Goal: Obtain resource: Download file/media

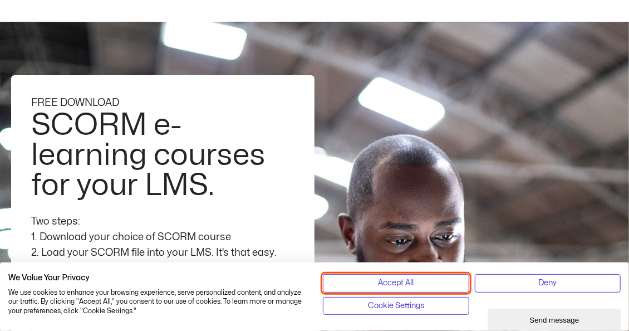
click at [422, 281] on button "Accept All" at bounding box center [396, 283] width 146 height 18
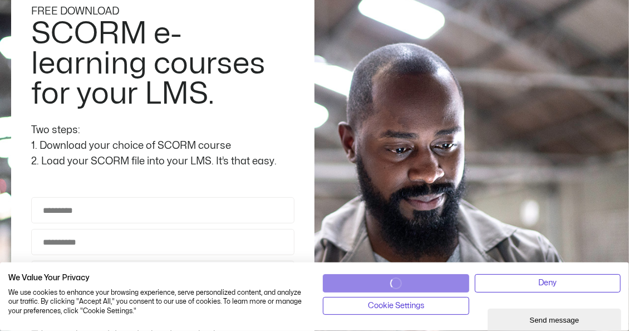
scroll to position [225, 0]
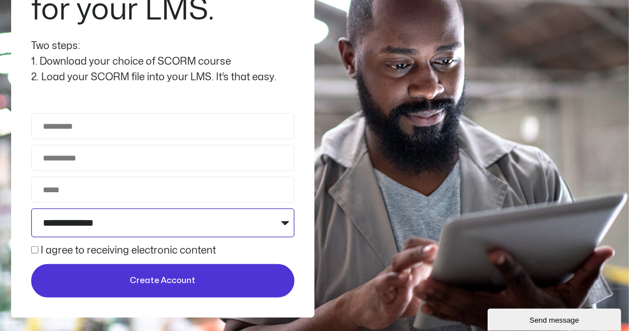
click at [288, 222] on select "**********" at bounding box center [162, 222] width 263 height 29
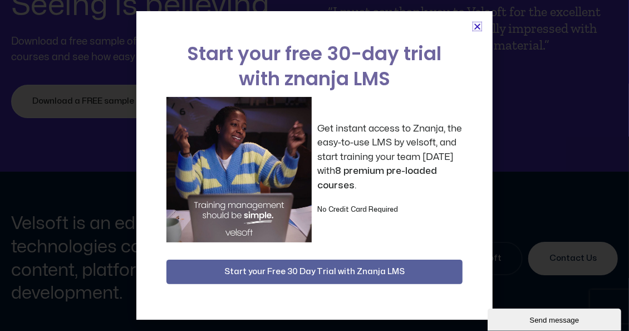
scroll to position [4188, 0]
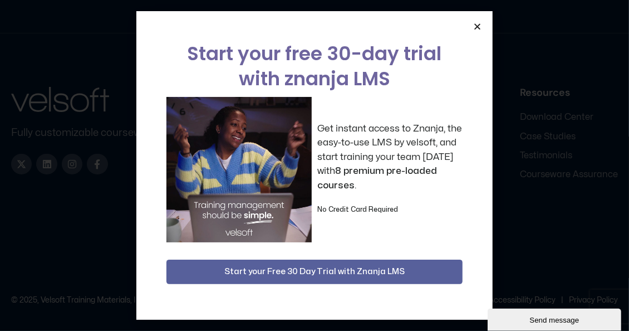
click at [476, 27] on icon "Close" at bounding box center [477, 26] width 8 height 8
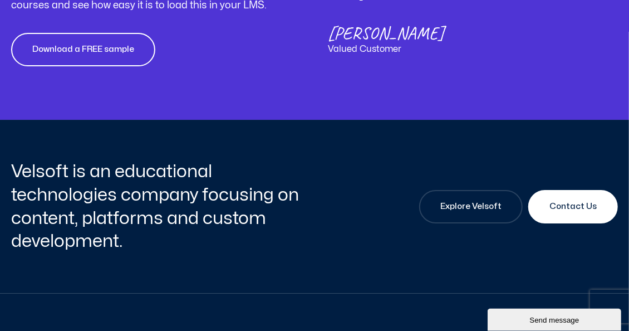
scroll to position [3929, 0]
click at [97, 47] on span "Download a FREE sample" at bounding box center [83, 48] width 102 height 13
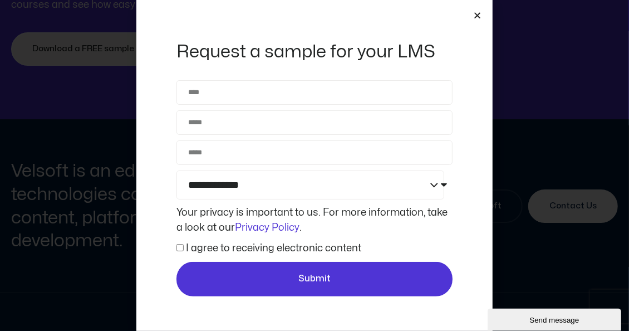
click at [480, 16] on icon "Close" at bounding box center [477, 15] width 8 height 8
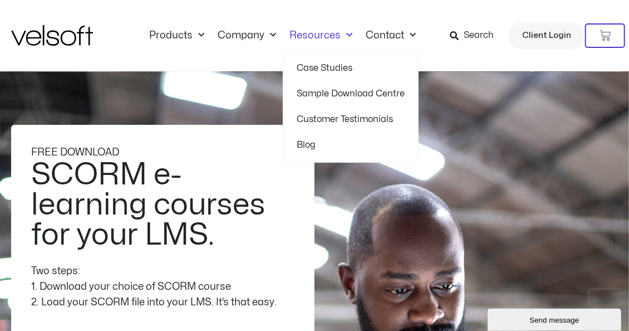
click at [315, 92] on link "Sample Download Centre" at bounding box center [351, 94] width 108 height 26
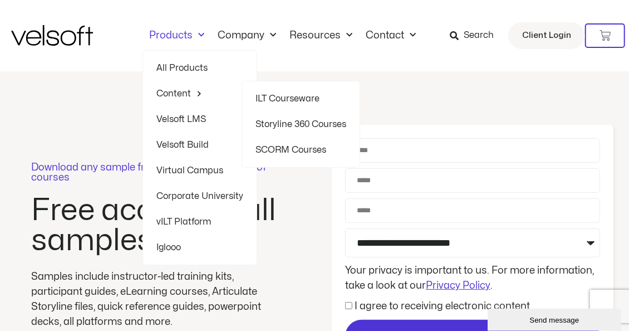
click at [300, 149] on link "SCORM Courses" at bounding box center [300, 150] width 91 height 26
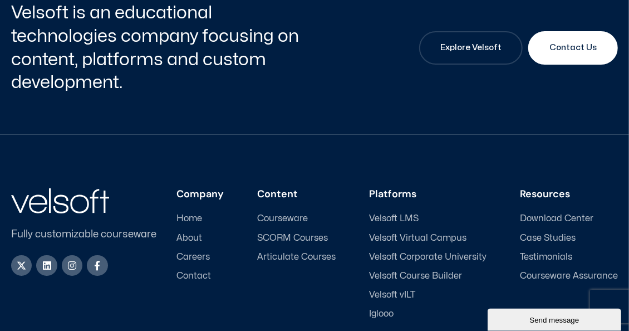
scroll to position [4084, 0]
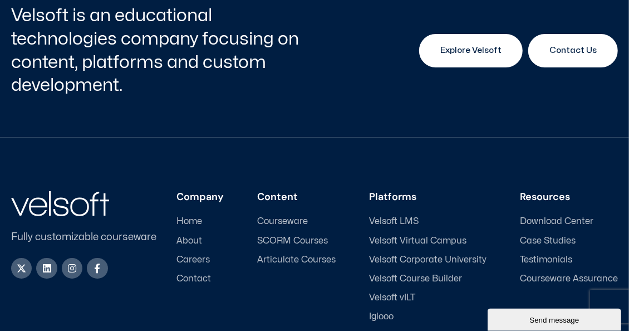
click at [460, 53] on span "Explore Velsoft" at bounding box center [470, 50] width 61 height 13
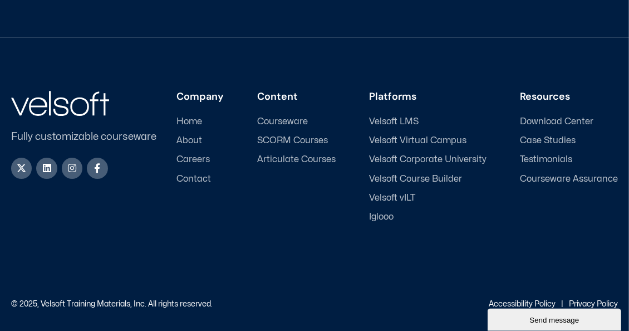
scroll to position [3744, 0]
